Goal: Find specific page/section: Find specific page/section

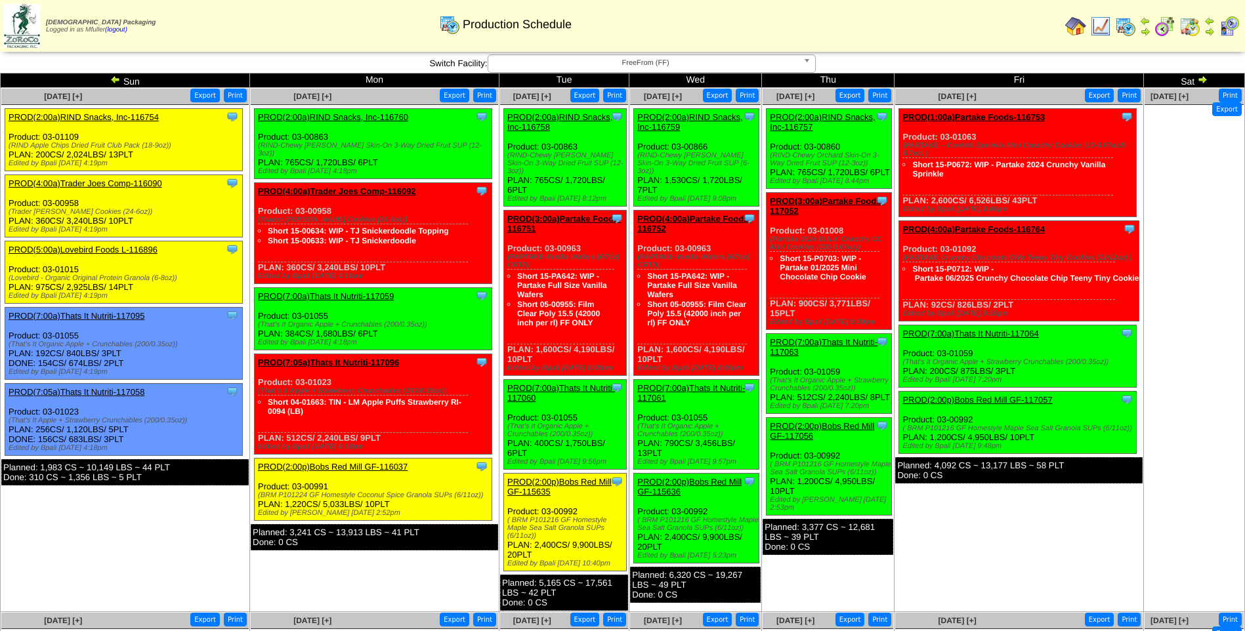
click at [581, 66] on span "FreeFrom (FF)" at bounding box center [646, 63] width 305 height 16
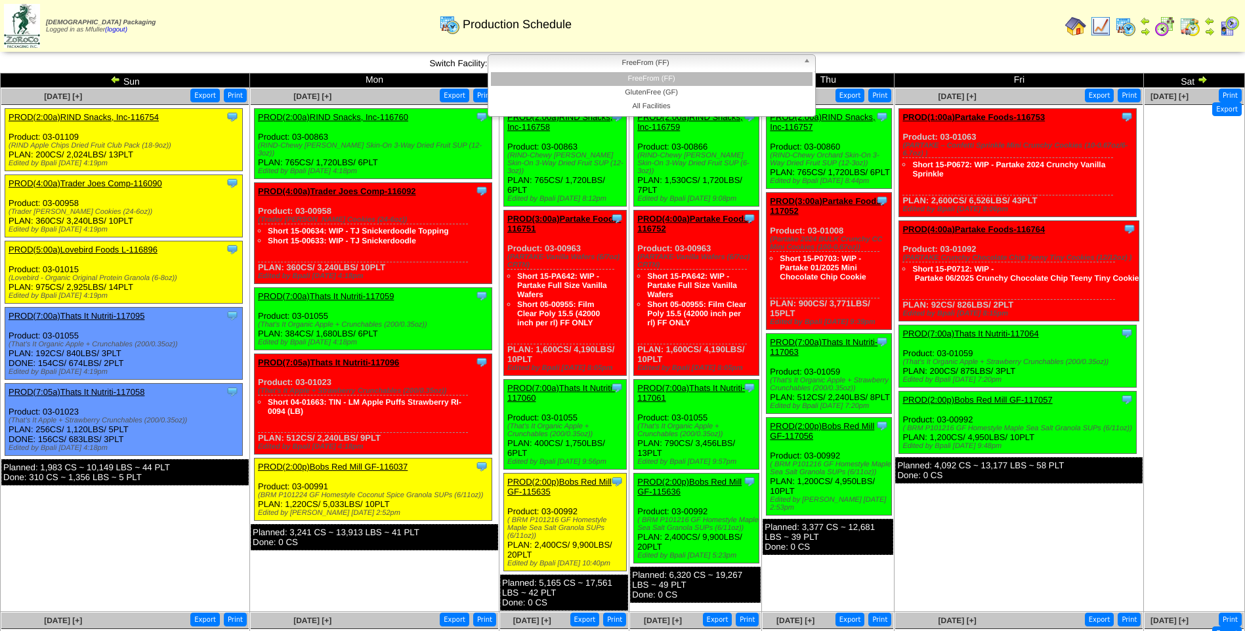
click at [576, 79] on li "FreeFrom (FF)" at bounding box center [652, 79] width 322 height 14
